Goal: Find specific page/section: Find specific page/section

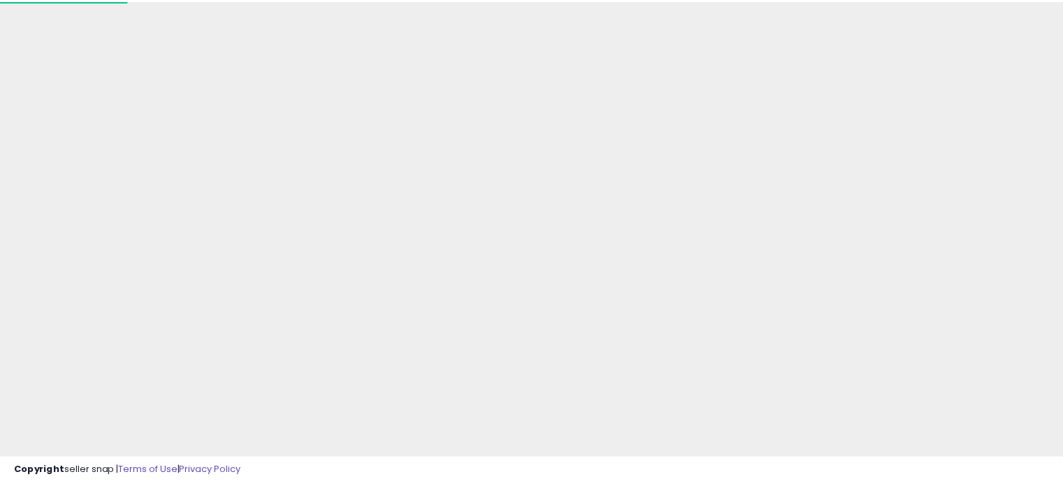
scroll to position [140, 0]
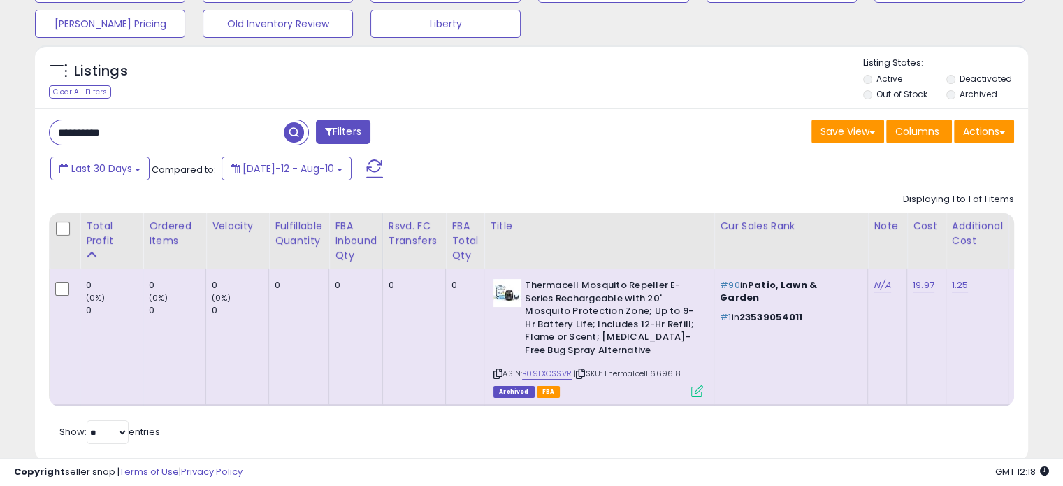
drag, startPoint x: 156, startPoint y: 133, endPoint x: -15, endPoint y: 136, distance: 171.3
click at [0, 136] on html "Unable to login Retrieving listings data.. has not yet accepted the Terms of Us…" at bounding box center [531, 103] width 1063 height 486
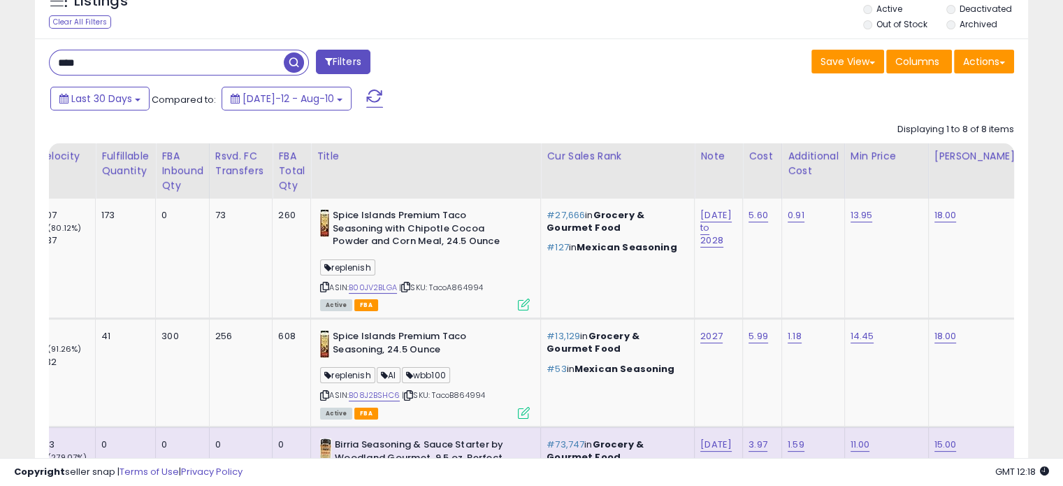
scroll to position [0, 0]
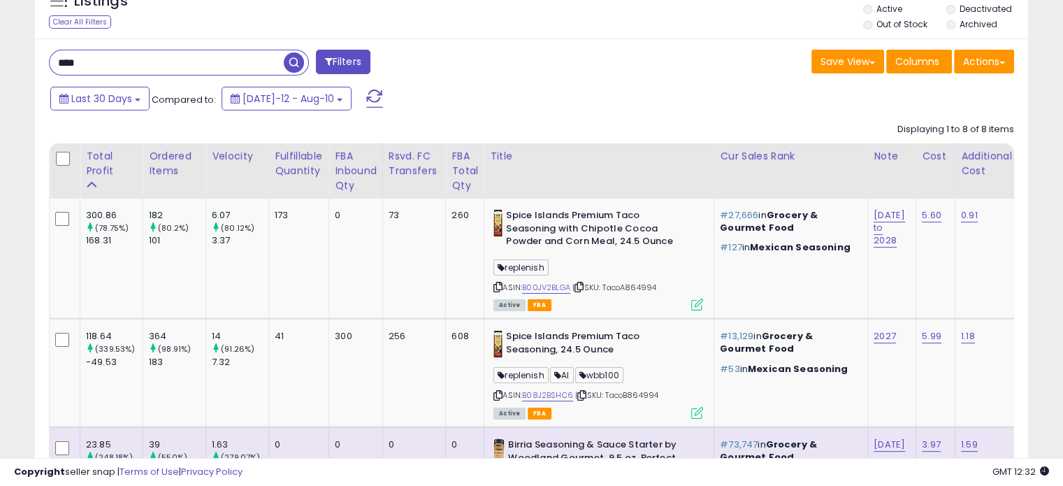
drag, startPoint x: -1, startPoint y: 59, endPoint x: -50, endPoint y: 57, distance: 49.7
click at [0, 57] on html "Unable to login Retrieving listings data.. has not yet accepted the Terms of Us…" at bounding box center [531, 33] width 1063 height 486
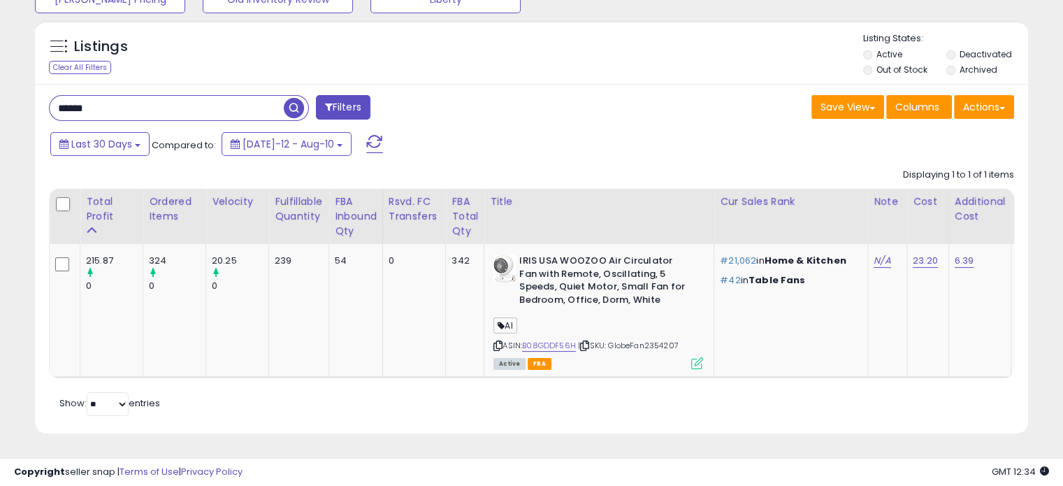
drag, startPoint x: 175, startPoint y: 93, endPoint x: 11, endPoint y: 104, distance: 164.7
click at [11, 104] on div "**********" at bounding box center [531, 173] width 1049 height 556
type input "*****"
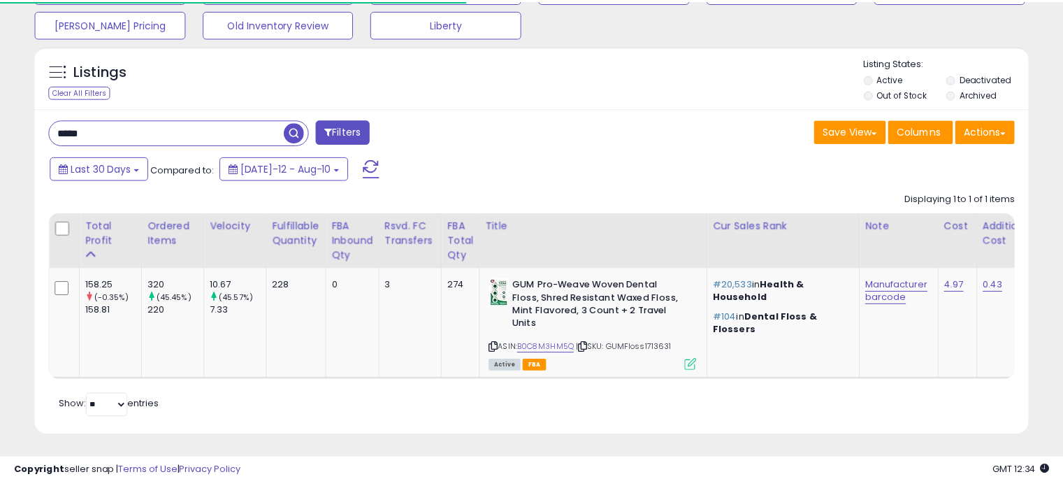
scroll to position [152, 0]
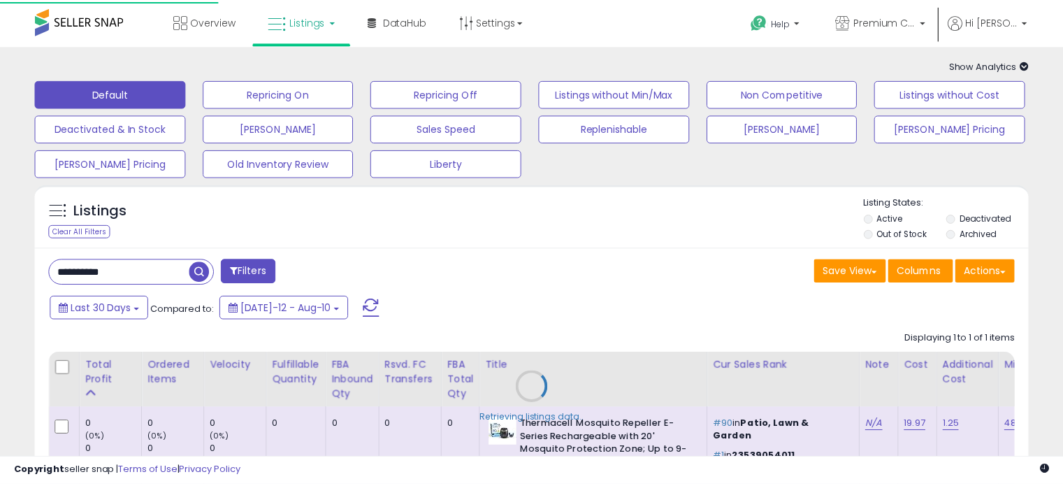
scroll to position [140, 0]
